Goal: Navigation & Orientation: Find specific page/section

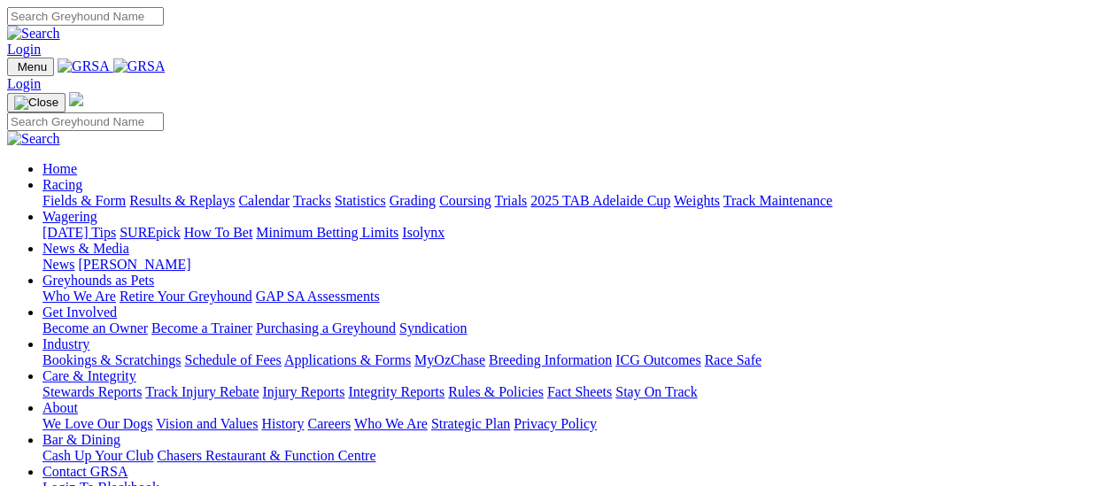
click at [192, 193] on link "Results & Replays" at bounding box center [181, 200] width 105 height 15
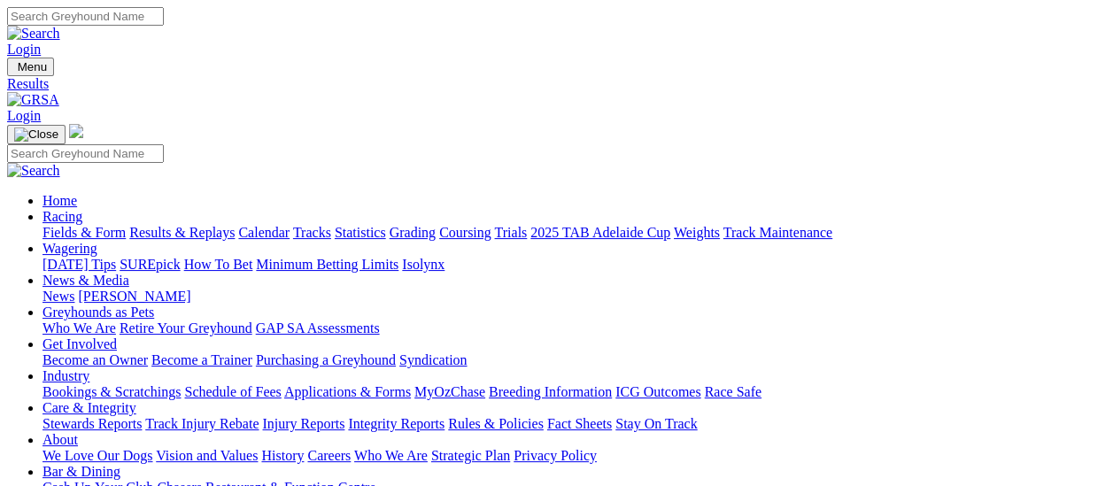
click at [59, 225] on link "Fields & Form" at bounding box center [84, 232] width 83 height 15
